Goal: Task Accomplishment & Management: Manage account settings

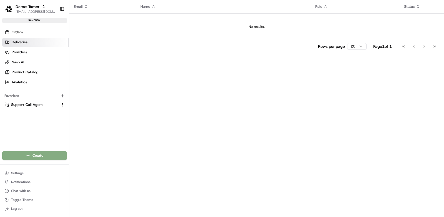
click at [26, 41] on span "Deliveries" at bounding box center [20, 42] width 16 height 5
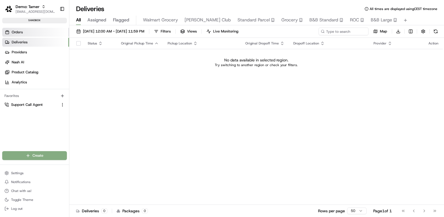
click at [27, 32] on link "Orders" at bounding box center [35, 32] width 67 height 9
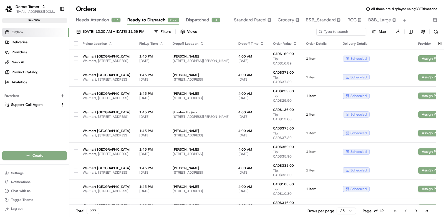
click at [349, 208] on html "Demo: Tamer [EMAIL_ADDRESS][DOMAIN_NAME] Toggle Sidebar sandbox Orders Deliveri…" at bounding box center [222, 108] width 444 height 217
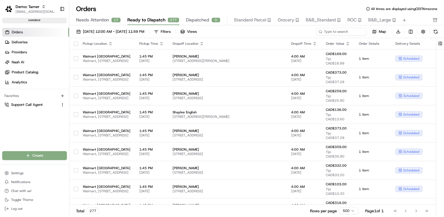
click at [75, 44] on button "button" at bounding box center [76, 43] width 4 height 4
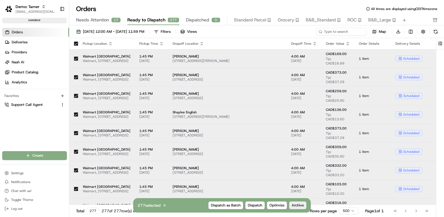
click at [296, 206] on span "Archive" at bounding box center [298, 205] width 12 height 5
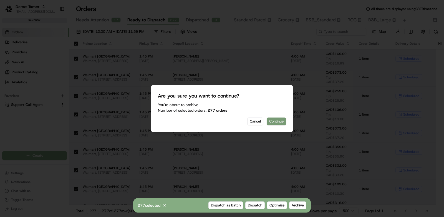
click at [279, 123] on button "Continue" at bounding box center [276, 121] width 19 height 8
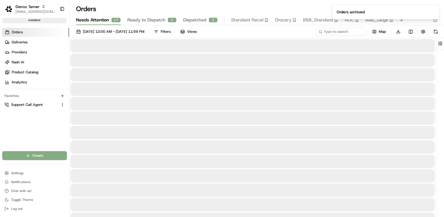
click at [109, 19] on button "Needs Attention 17" at bounding box center [98, 20] width 45 height 9
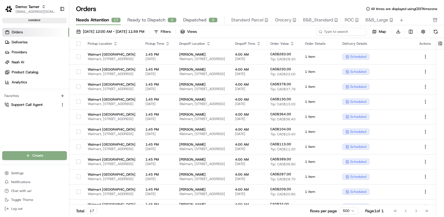
click at [77, 44] on button "button" at bounding box center [78, 43] width 4 height 4
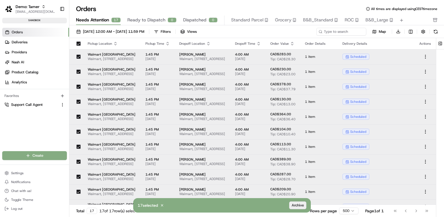
click at [294, 205] on span "Archive" at bounding box center [298, 205] width 12 height 5
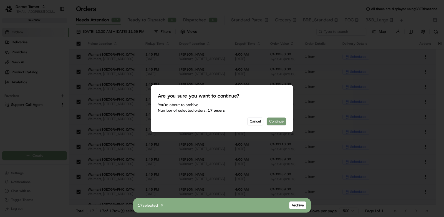
click at [273, 120] on button "Continue" at bounding box center [276, 121] width 19 height 8
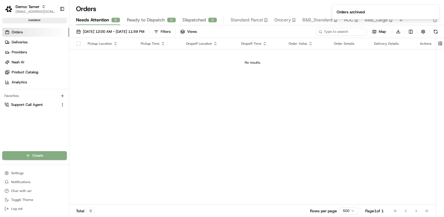
click at [273, 120] on div "Pickup Location Pickup Time Dropoff Location Dropoff Time Order Value Order Det…" at bounding box center [252, 121] width 367 height 167
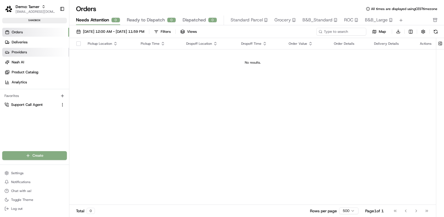
click at [48, 53] on link "Providers" at bounding box center [35, 52] width 67 height 9
